Goal: Task Accomplishment & Management: Manage account settings

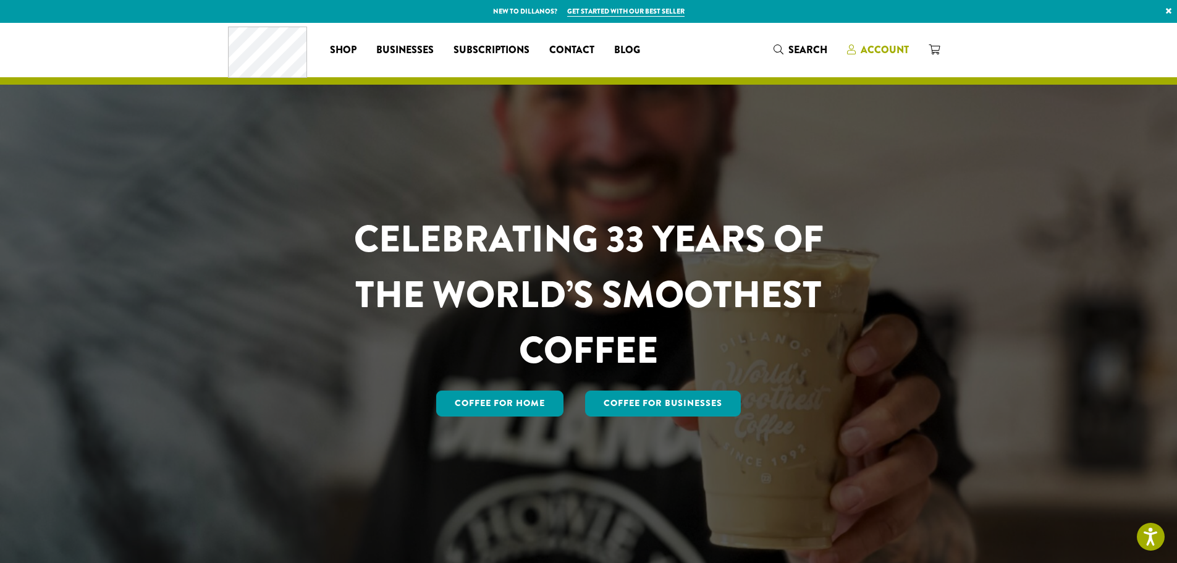
click at [858, 49] on span "Account" at bounding box center [878, 50] width 62 height 15
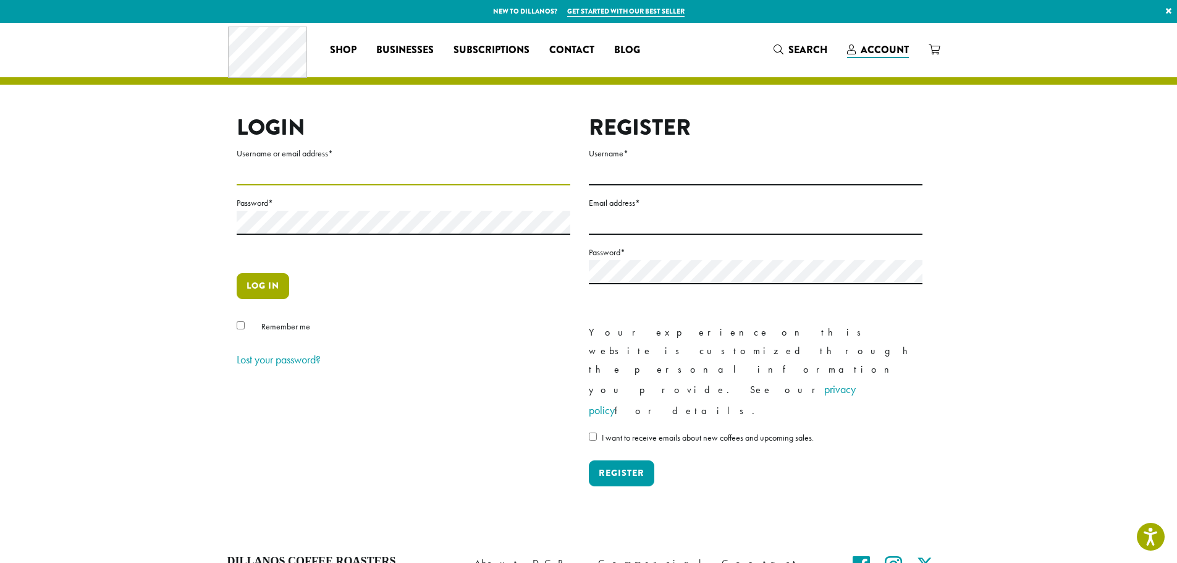
type input "**********"
click at [257, 276] on button "Log in" at bounding box center [263, 286] width 53 height 26
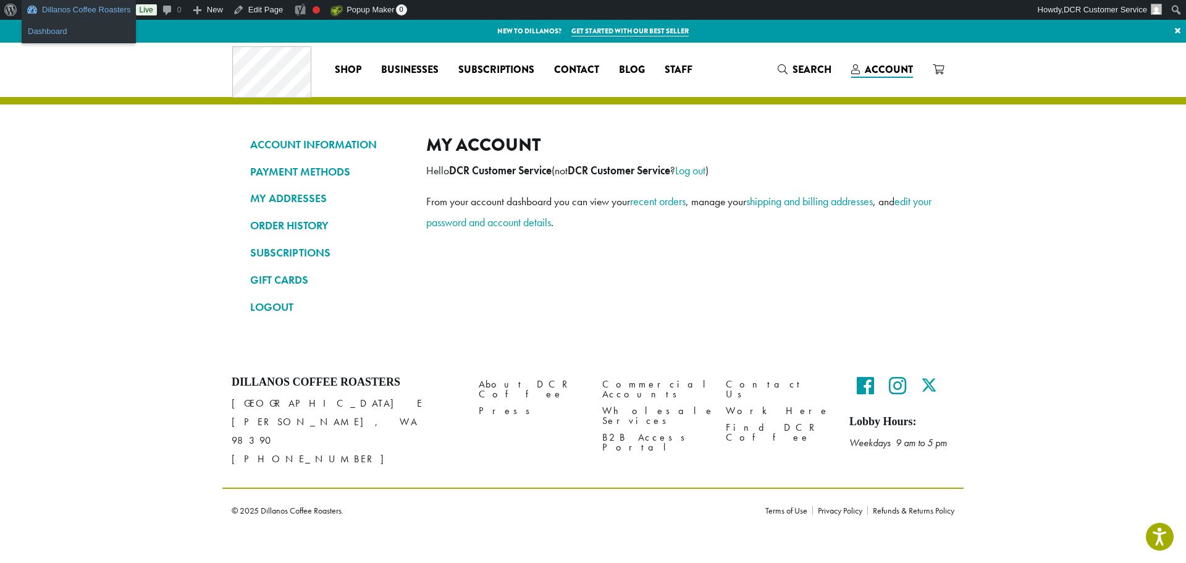
click at [72, 30] on link "Dashboard" at bounding box center [79, 31] width 114 height 16
